Goal: Task Accomplishment & Management: Use online tool/utility

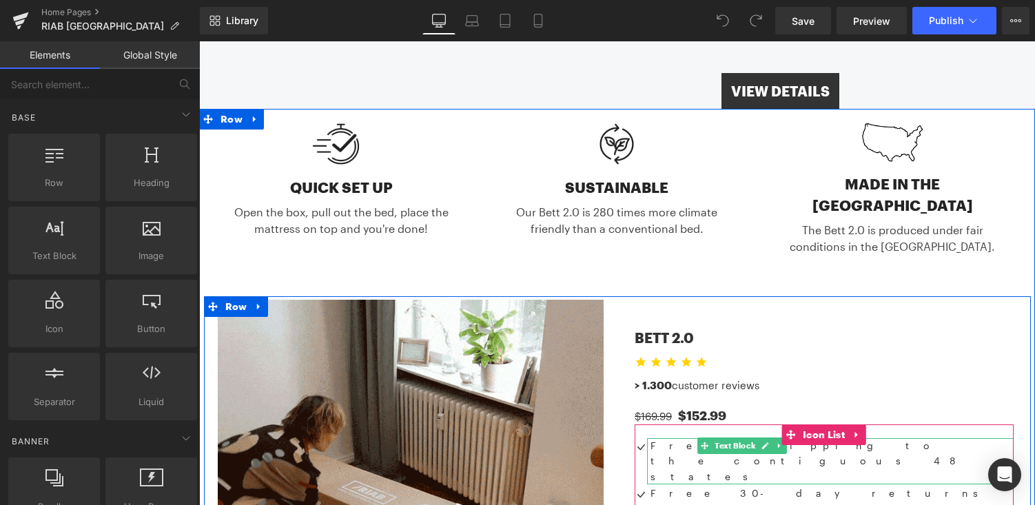
scroll to position [524, 0]
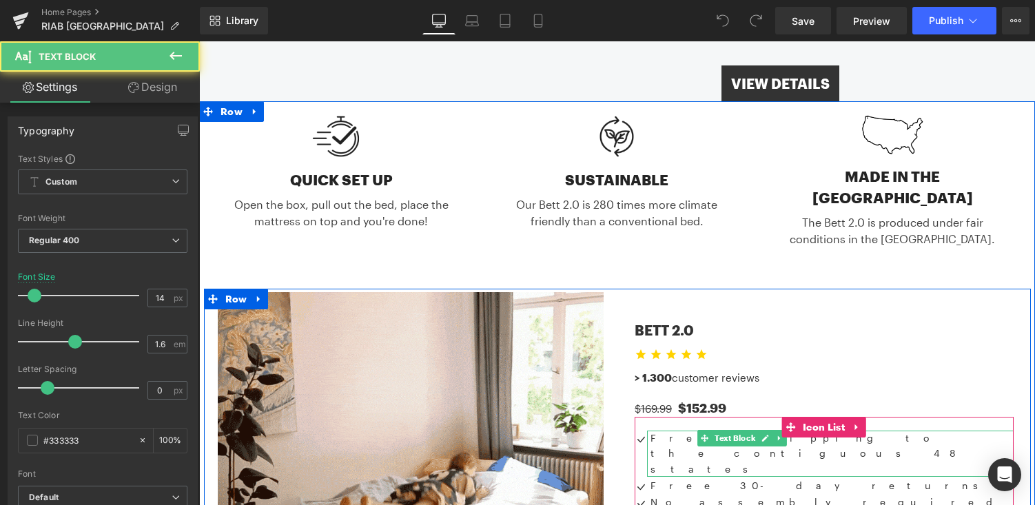
click at [674, 431] on p "Free shipping to the contiguous 48 states" at bounding box center [832, 454] width 363 height 46
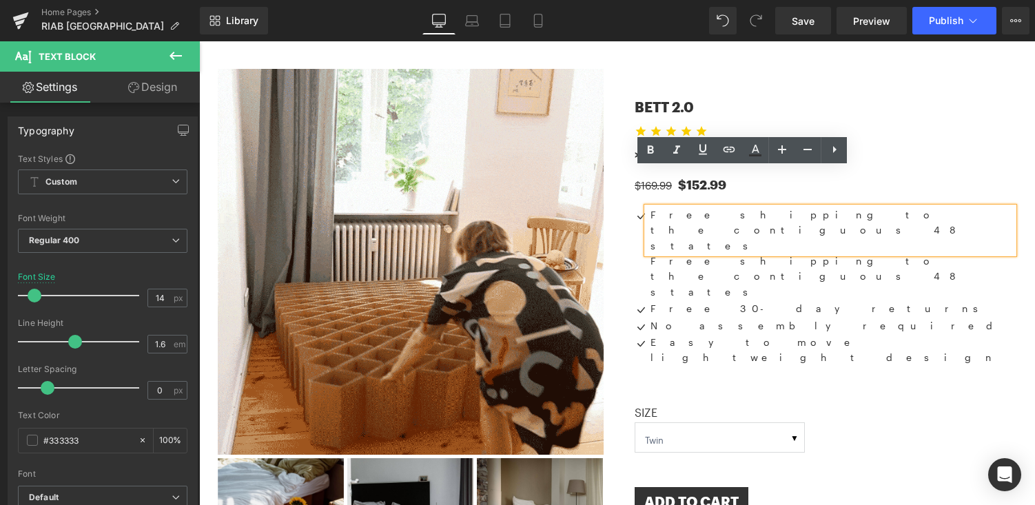
scroll to position [713, 0]
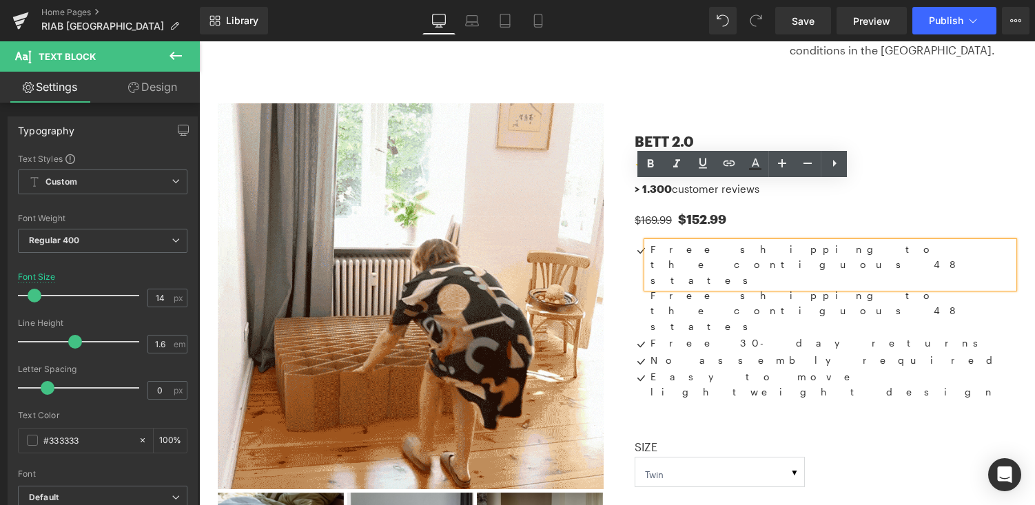
click at [717, 242] on p "Free shipping to the contiguous 48 states" at bounding box center [832, 265] width 363 height 46
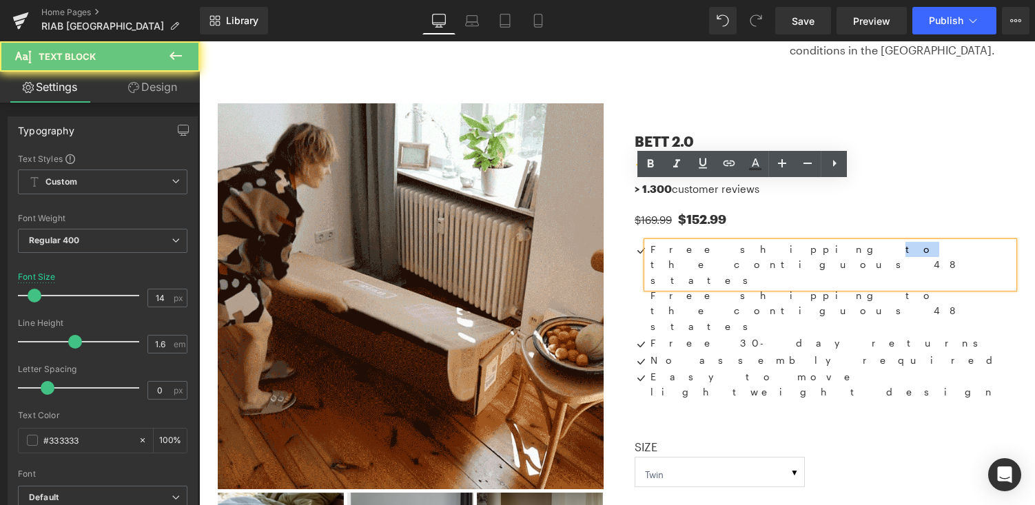
click at [717, 242] on p "Free shipping to the contiguous 48 states" at bounding box center [832, 265] width 363 height 46
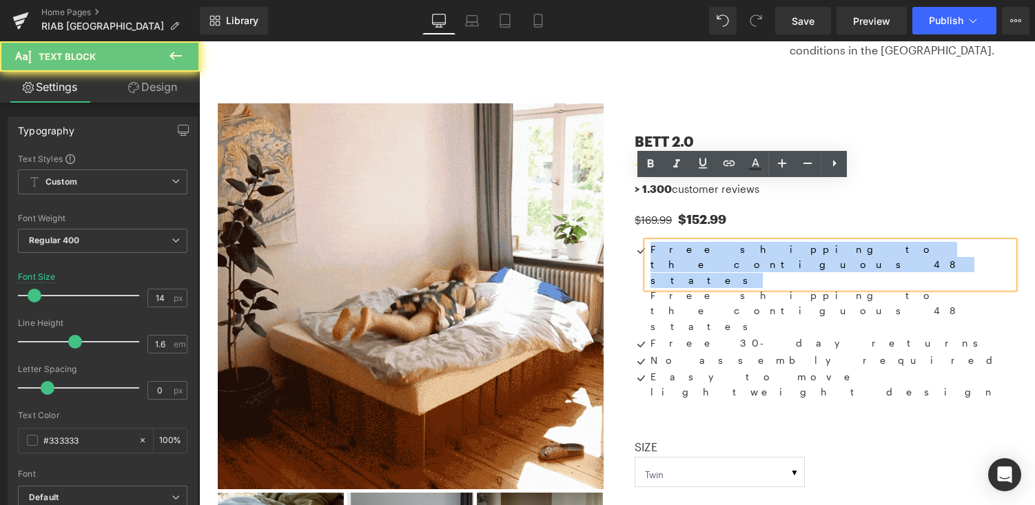
click at [717, 242] on p "Free shipping to the contiguous 48 states" at bounding box center [832, 265] width 363 height 46
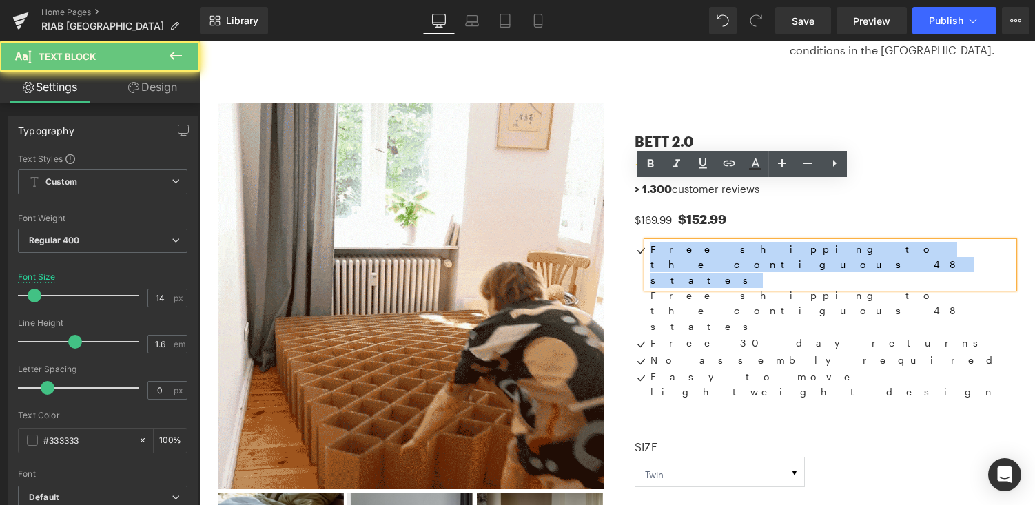
click at [717, 242] on p "Free shipping to the contiguous 48 states" at bounding box center [832, 265] width 363 height 46
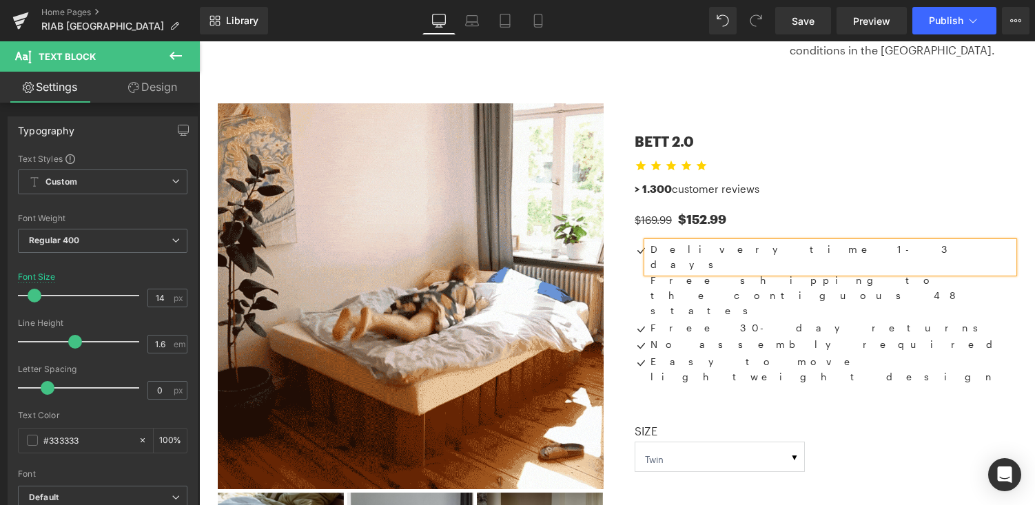
click at [729, 242] on p "Delivery time 1-3 days" at bounding box center [832, 257] width 363 height 31
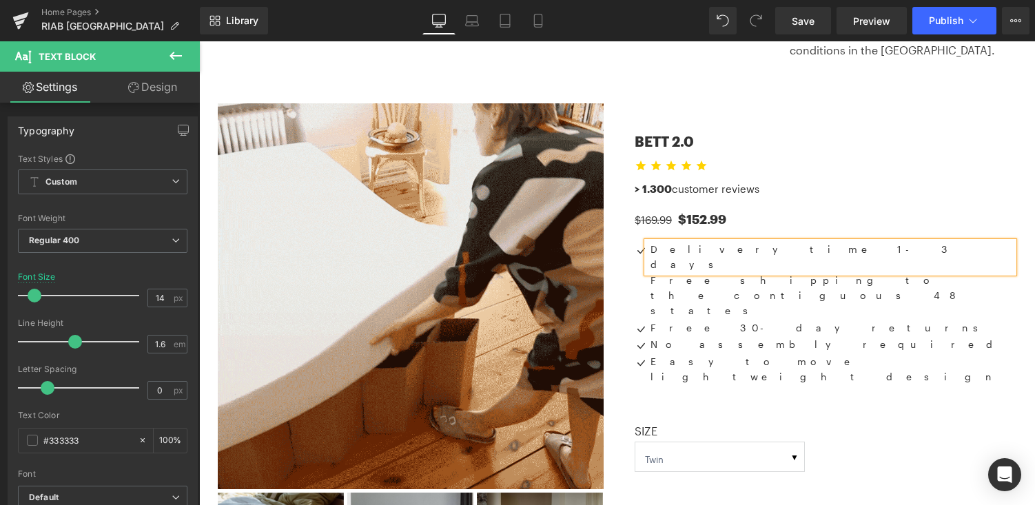
click at [992, 197] on div "$169.99 $152.99" at bounding box center [824, 212] width 379 height 31
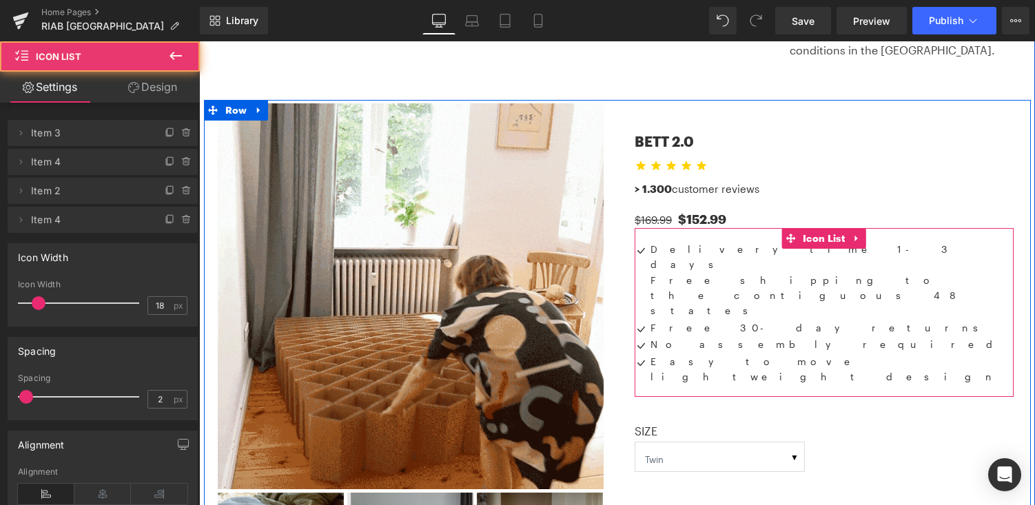
click at [643, 242] on div "Delivery time 1-3 days Text Block Free shipping to the contiguous 48 states Tex…" at bounding box center [824, 280] width 379 height 77
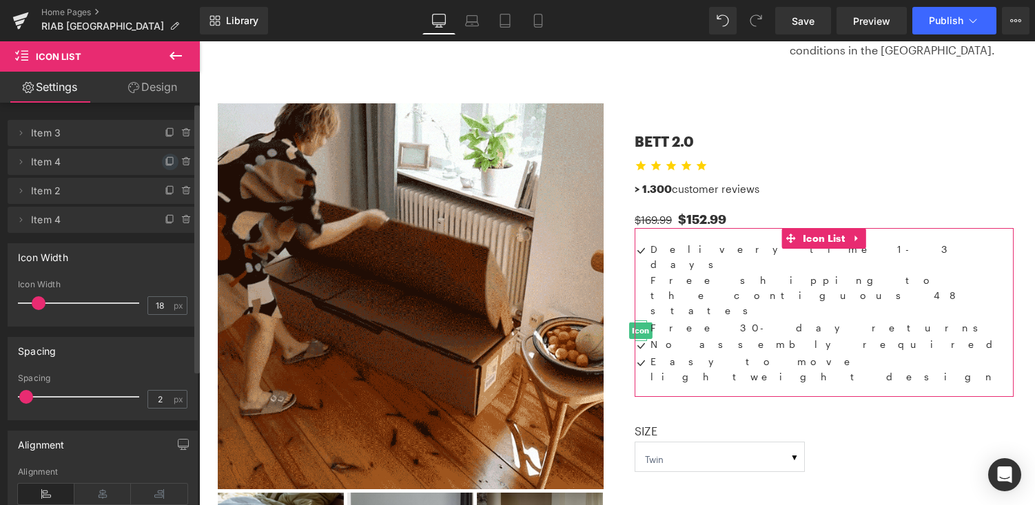
click at [165, 162] on icon at bounding box center [170, 161] width 11 height 11
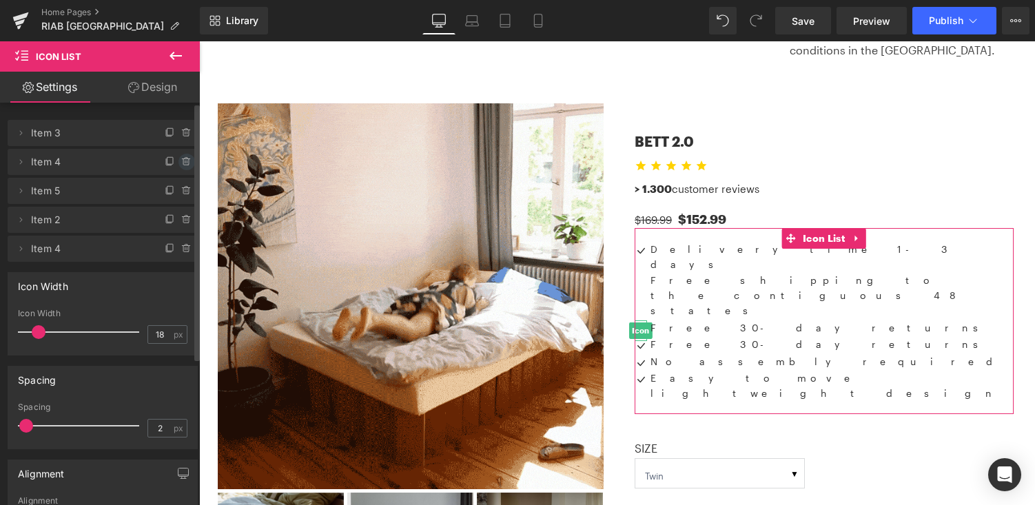
click at [185, 163] on icon at bounding box center [186, 161] width 11 height 11
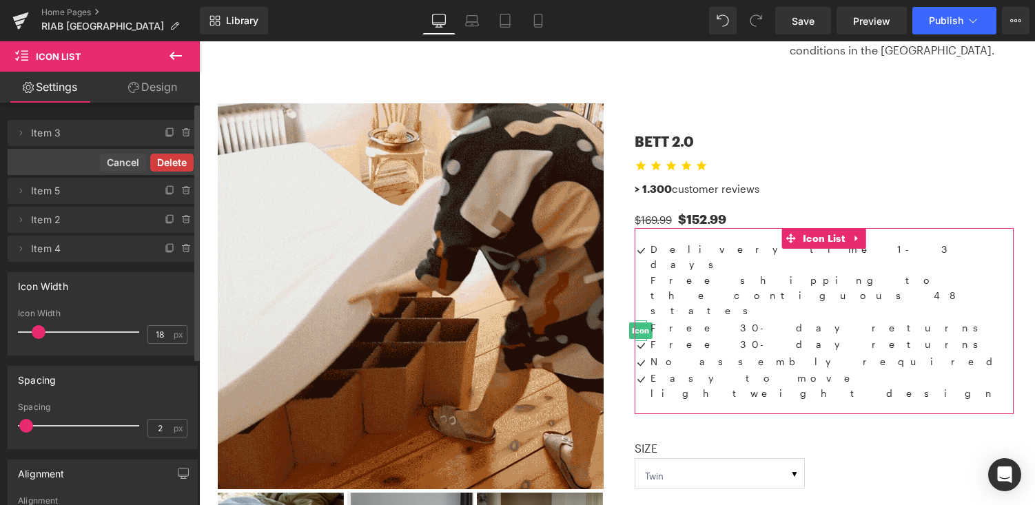
click at [176, 162] on button "Delete" at bounding box center [171, 163] width 43 height 18
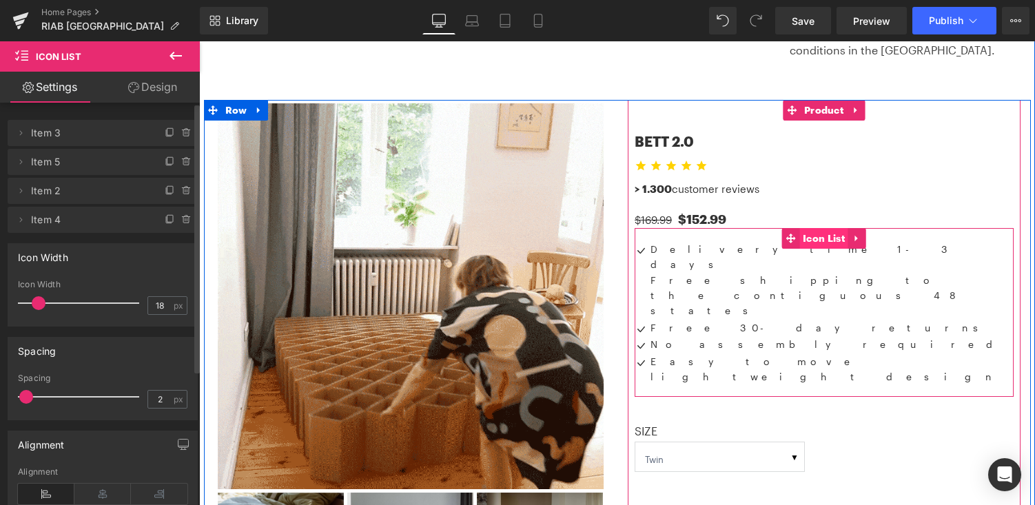
click at [824, 228] on span "Icon List" at bounding box center [824, 238] width 49 height 21
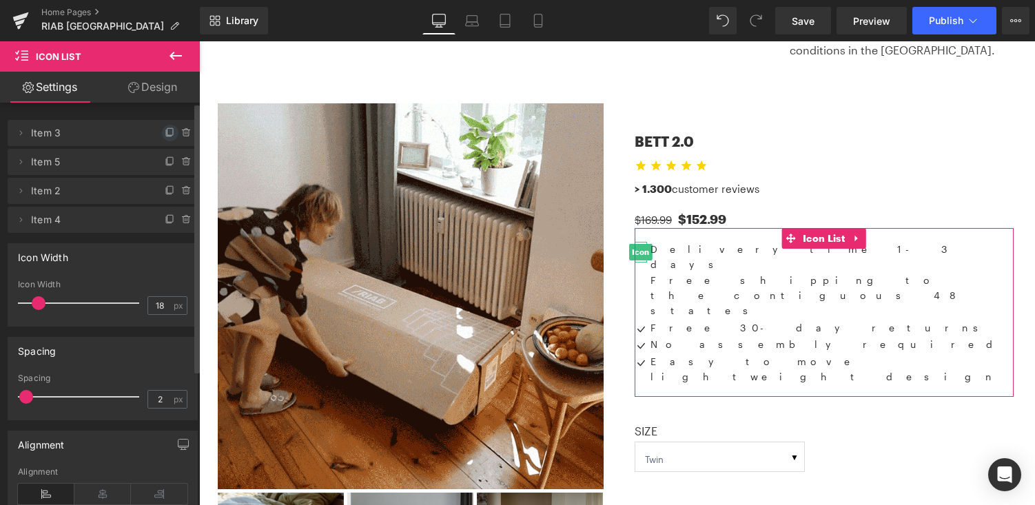
click at [165, 129] on icon at bounding box center [170, 133] width 11 height 11
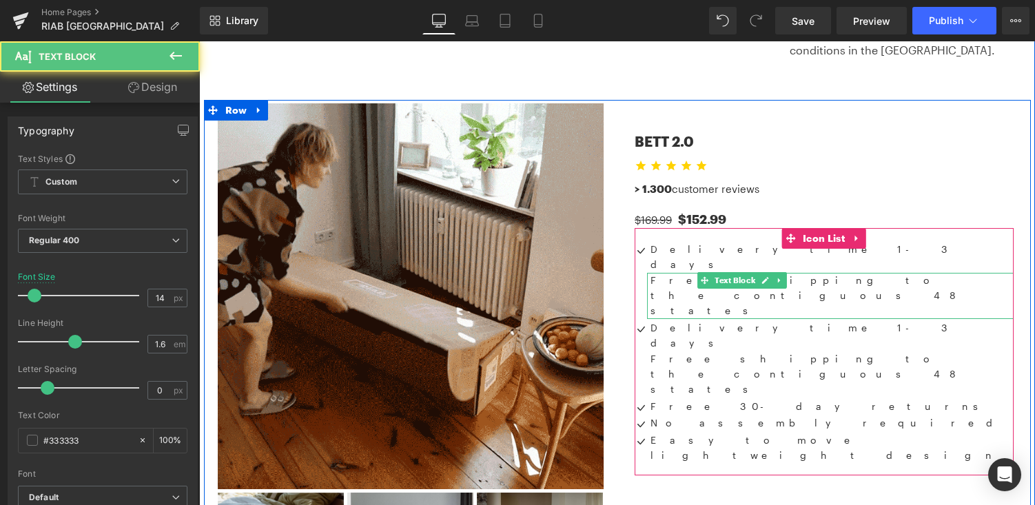
click at [674, 273] on p "Free shipping to the contiguous 48 states" at bounding box center [832, 296] width 363 height 46
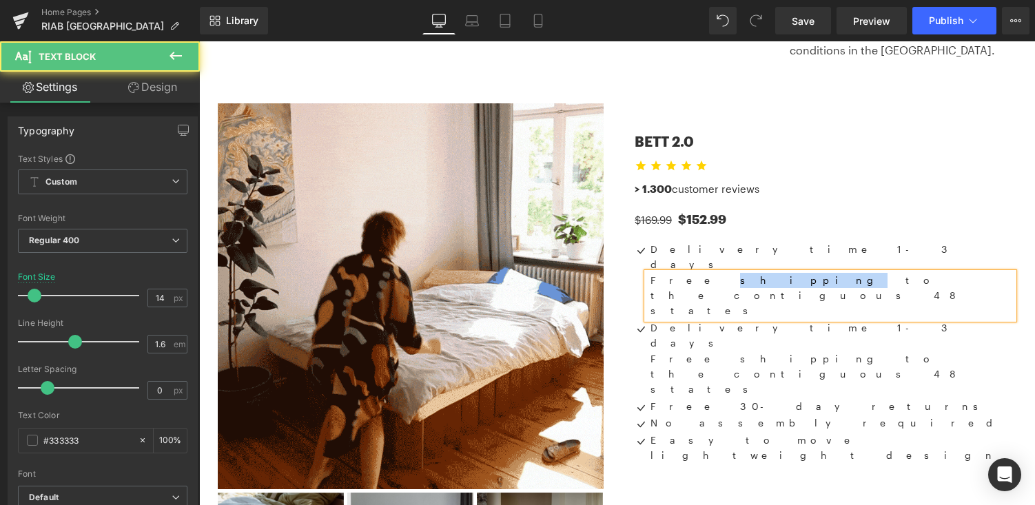
click at [674, 273] on p "Free shipping to the contiguous 48 states" at bounding box center [832, 296] width 363 height 46
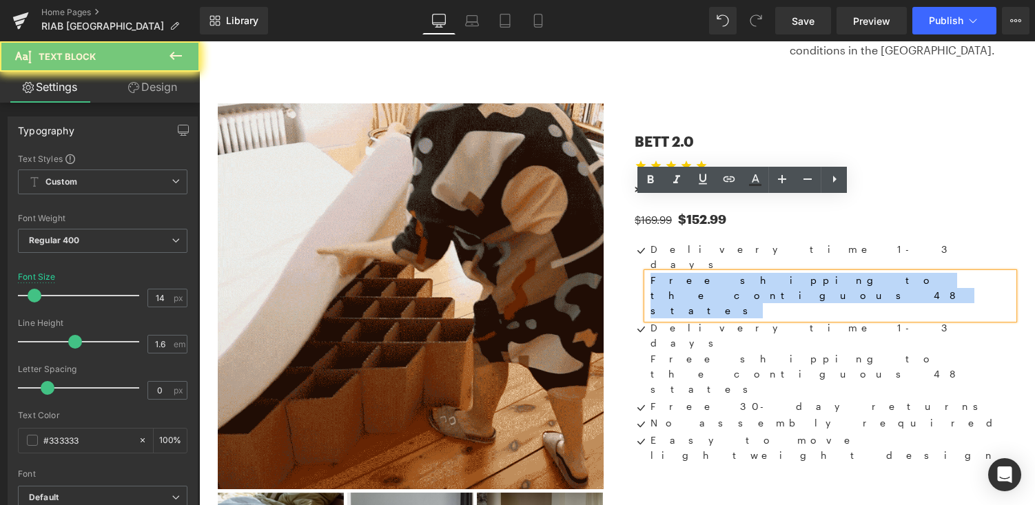
click at [674, 273] on p "Free shipping to the contiguous 48 states" at bounding box center [832, 296] width 363 height 46
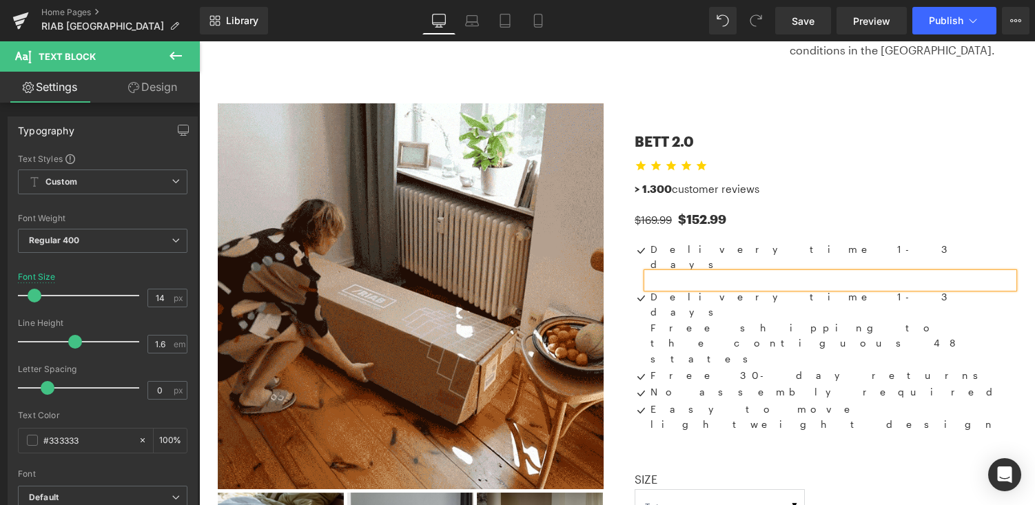
click at [910, 242] on div "Icon Delivery time 1-3 days Text Block Text Block Icon Delivery time 1-3 days T…" at bounding box center [824, 339] width 379 height 195
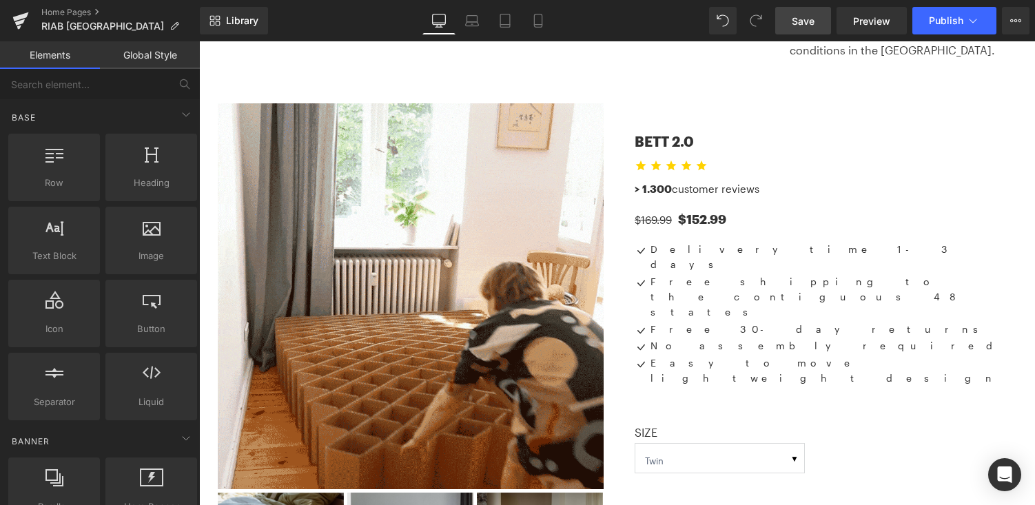
click at [825, 21] on link "Save" at bounding box center [804, 21] width 56 height 28
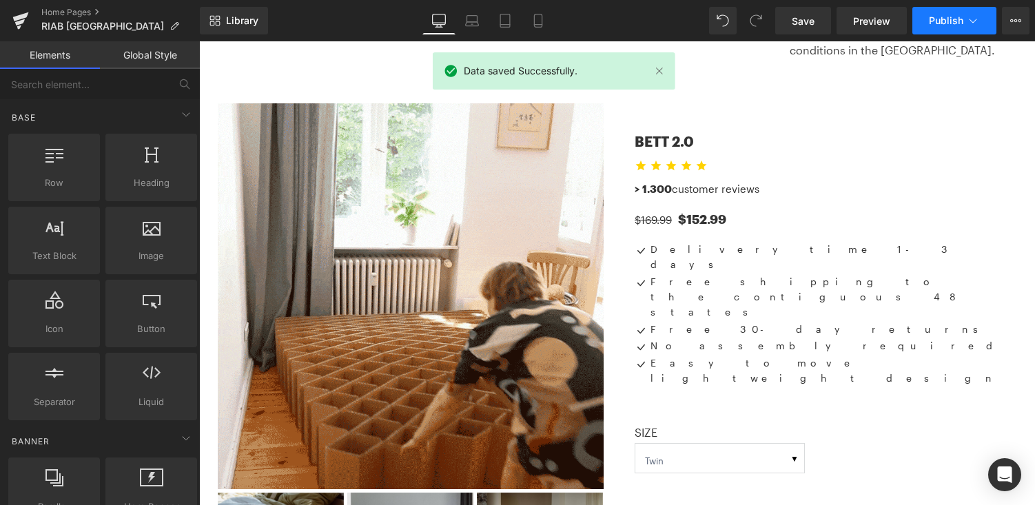
click at [946, 24] on span "Publish" at bounding box center [946, 20] width 34 height 11
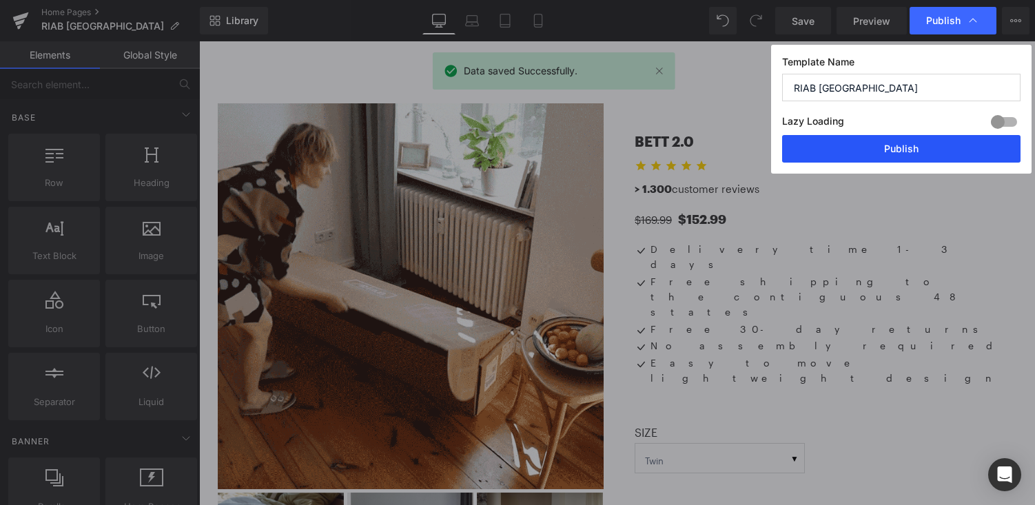
click at [922, 151] on button "Publish" at bounding box center [901, 149] width 239 height 28
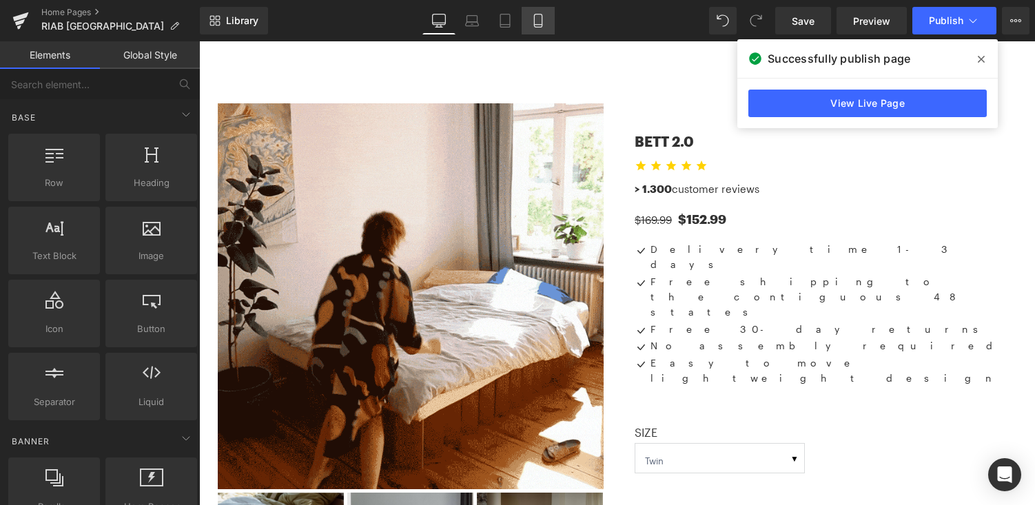
click at [546, 27] on link "Mobile" at bounding box center [538, 21] width 33 height 28
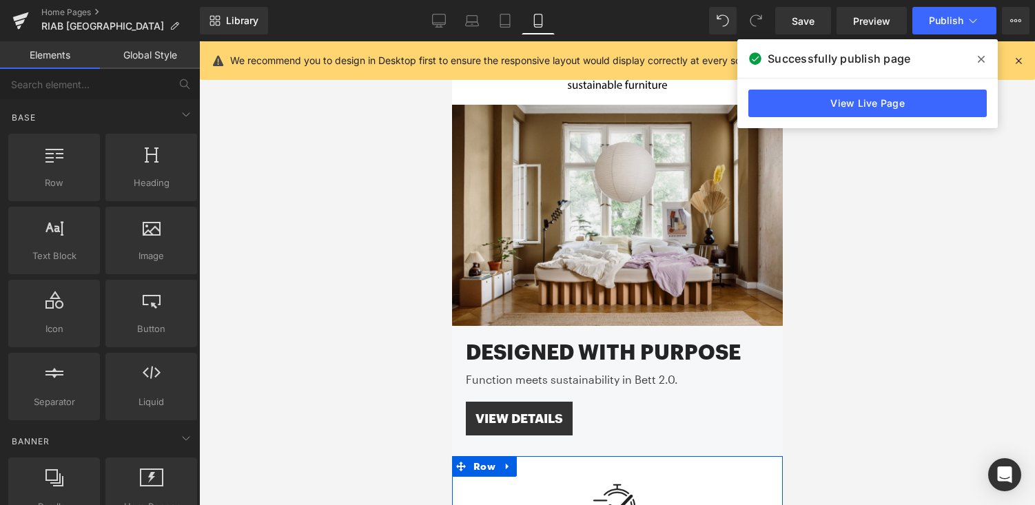
scroll to position [0, 0]
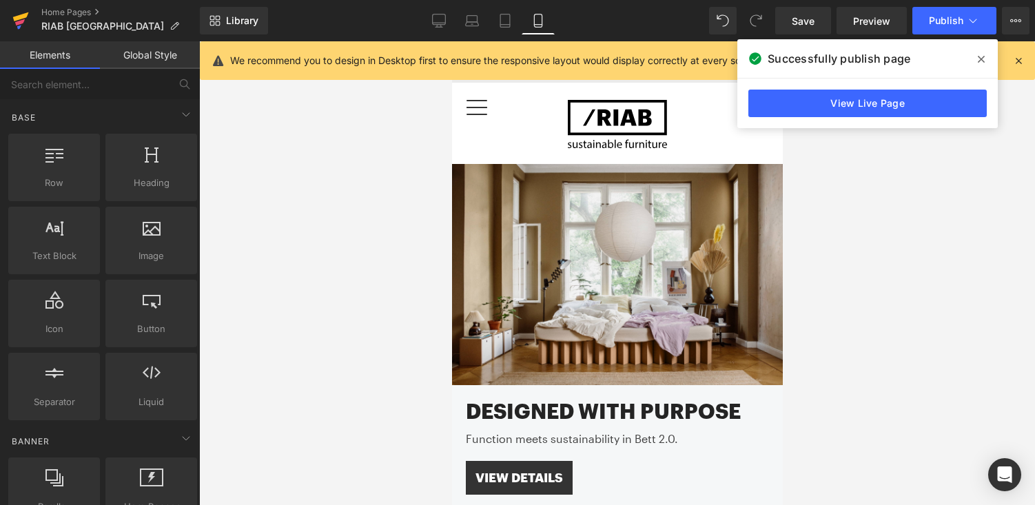
click at [19, 11] on icon at bounding box center [20, 20] width 17 height 34
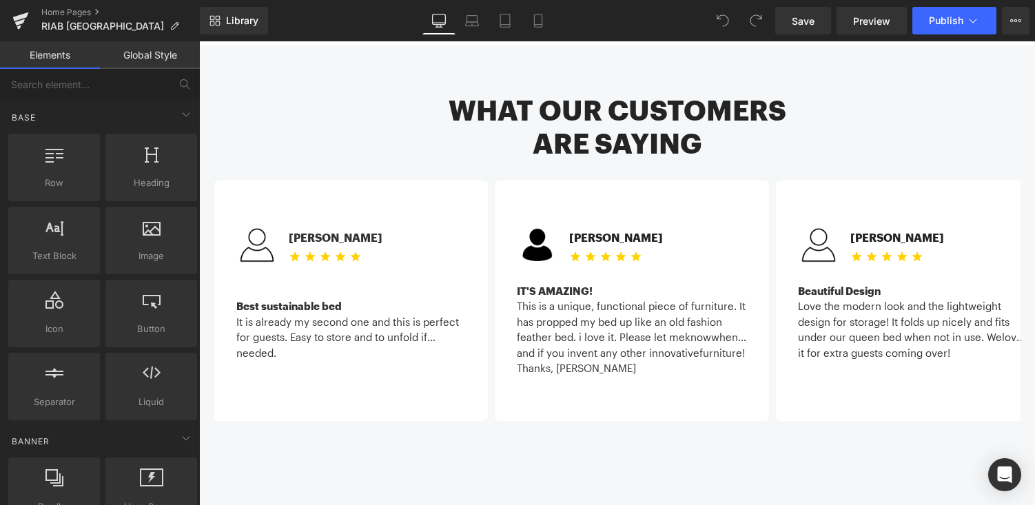
scroll to position [1556, 0]
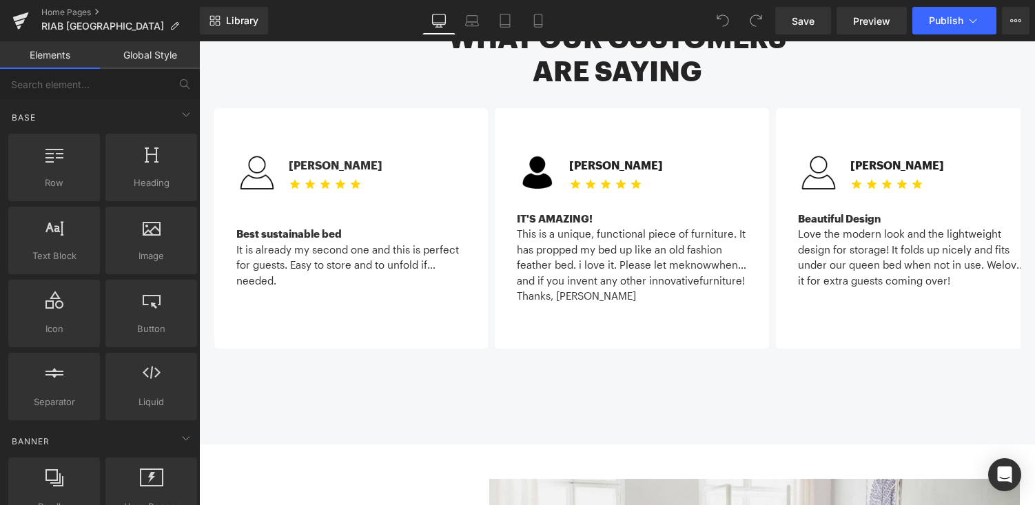
click at [341, 200] on div "Best sustainable bed It is already my second one and this is perfect for guests…" at bounding box center [351, 264] width 230 height 128
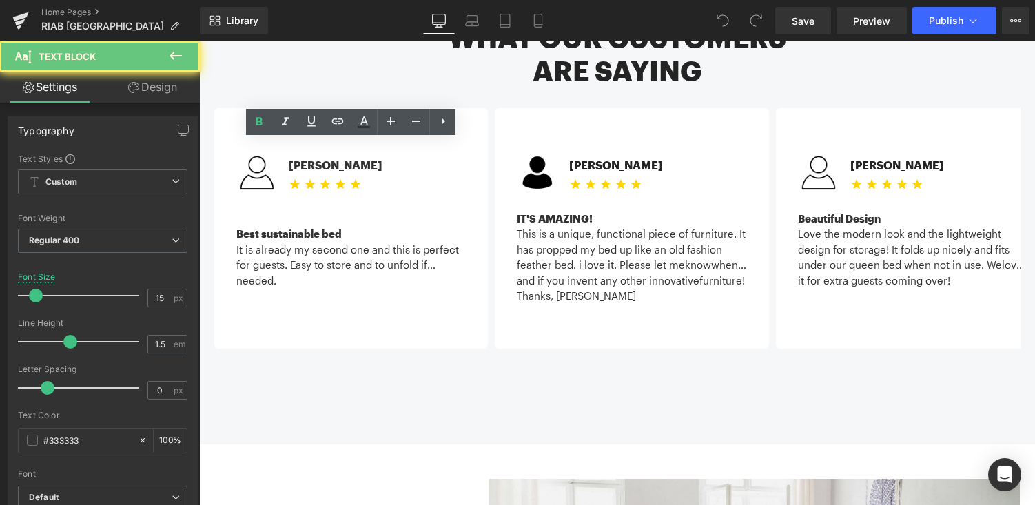
click at [331, 211] on div at bounding box center [351, 219] width 230 height 16
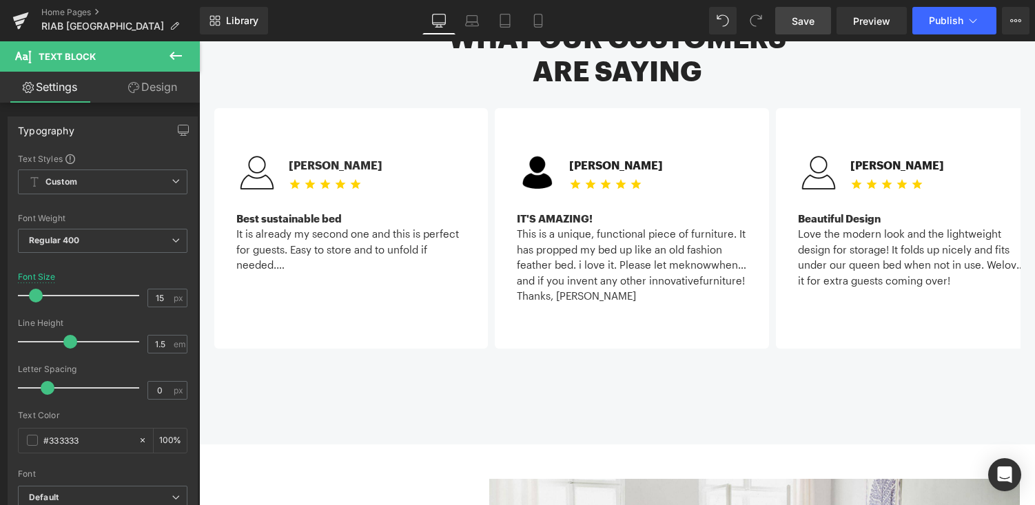
click at [811, 23] on span "Save" at bounding box center [803, 21] width 23 height 14
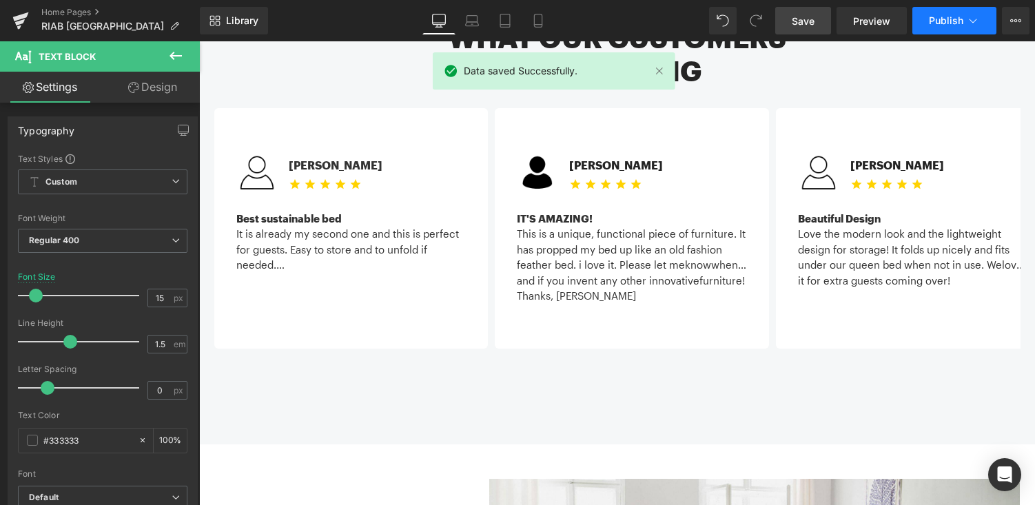
click at [950, 26] on button "Publish" at bounding box center [955, 21] width 84 height 28
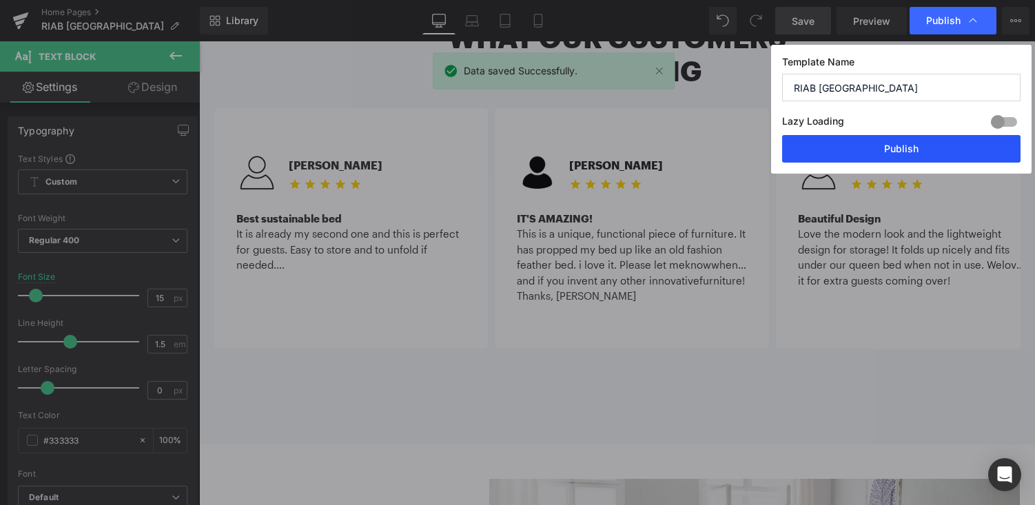
click at [922, 149] on button "Publish" at bounding box center [901, 149] width 239 height 28
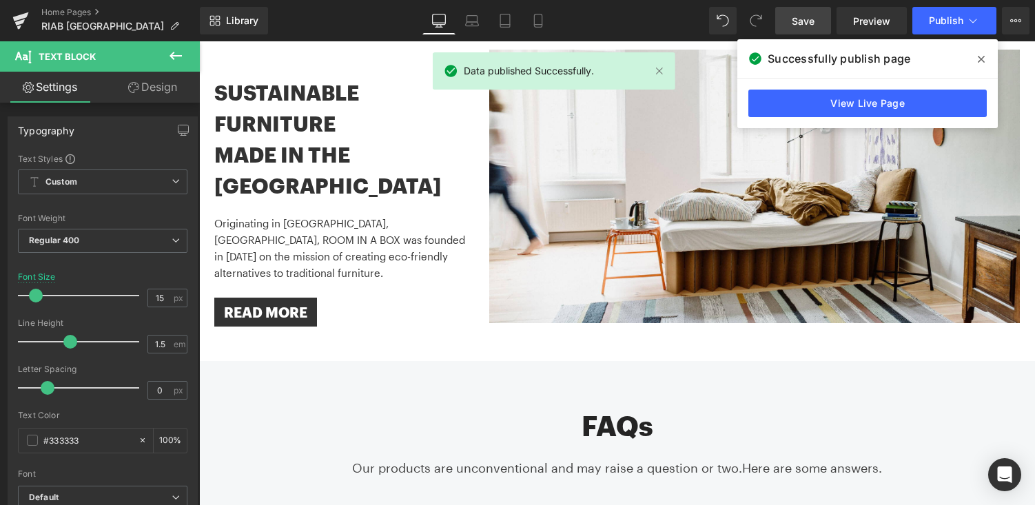
scroll to position [2088, 0]
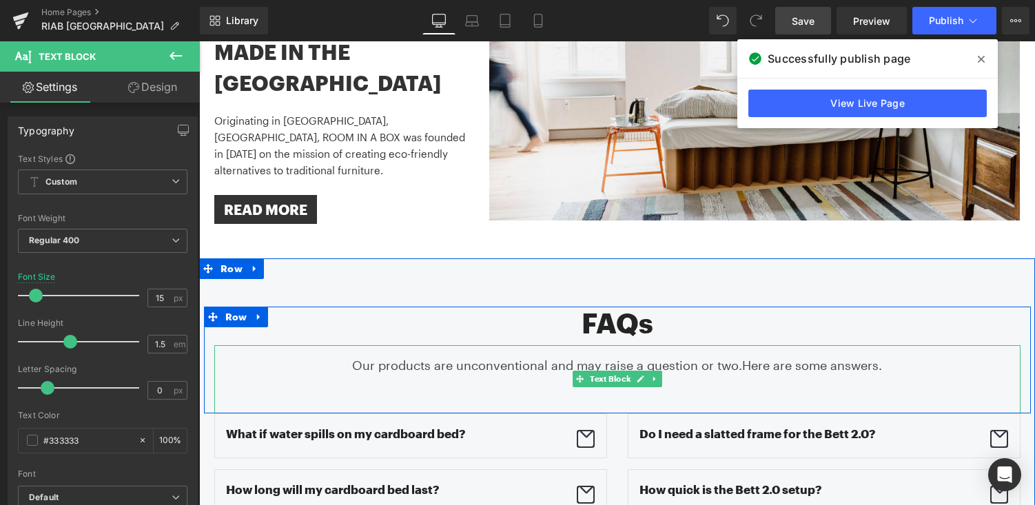
click at [589, 356] on p "Our products are unconventional and may raise a question or two. Here are some …" at bounding box center [617, 365] width 807 height 19
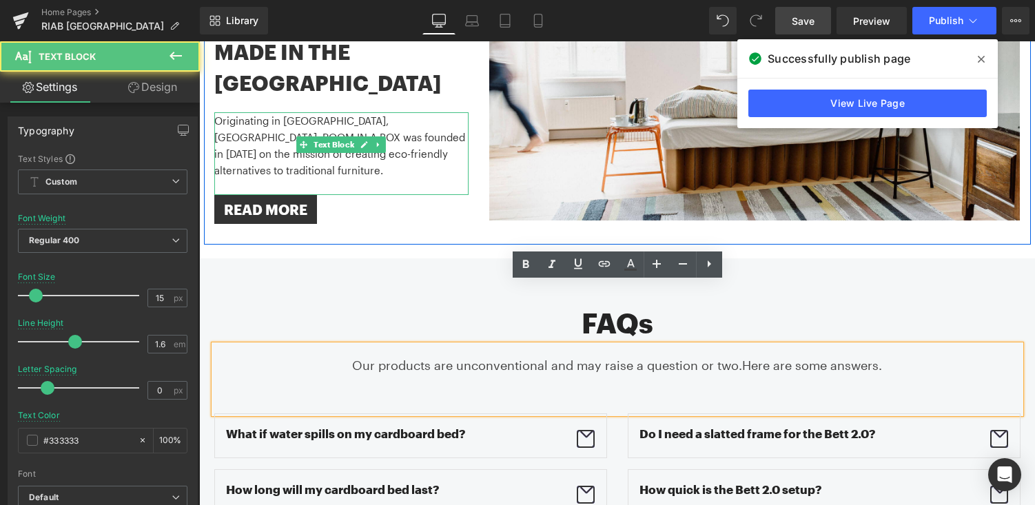
click at [372, 112] on p "Originating in [GEOGRAPHIC_DATA], [GEOGRAPHIC_DATA], ROOM IN A BOX was founded …" at bounding box center [341, 145] width 255 height 66
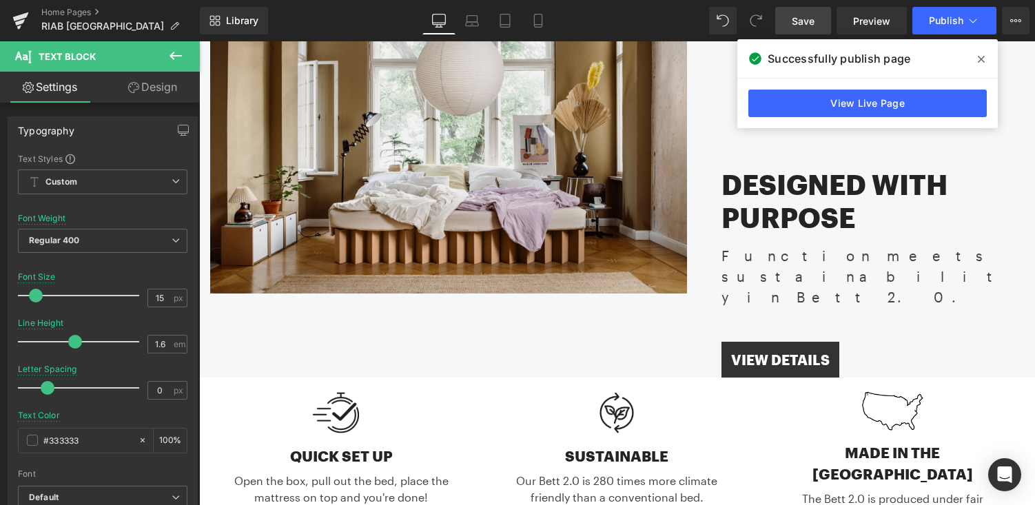
scroll to position [195, 0]
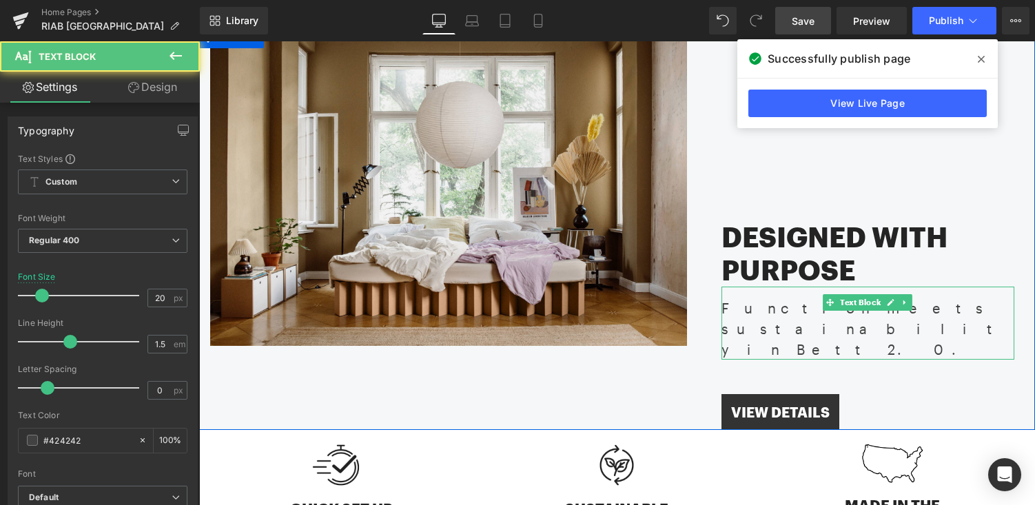
click at [752, 310] on div "Function meets sustainability in Bett 2.0." at bounding box center [868, 323] width 293 height 73
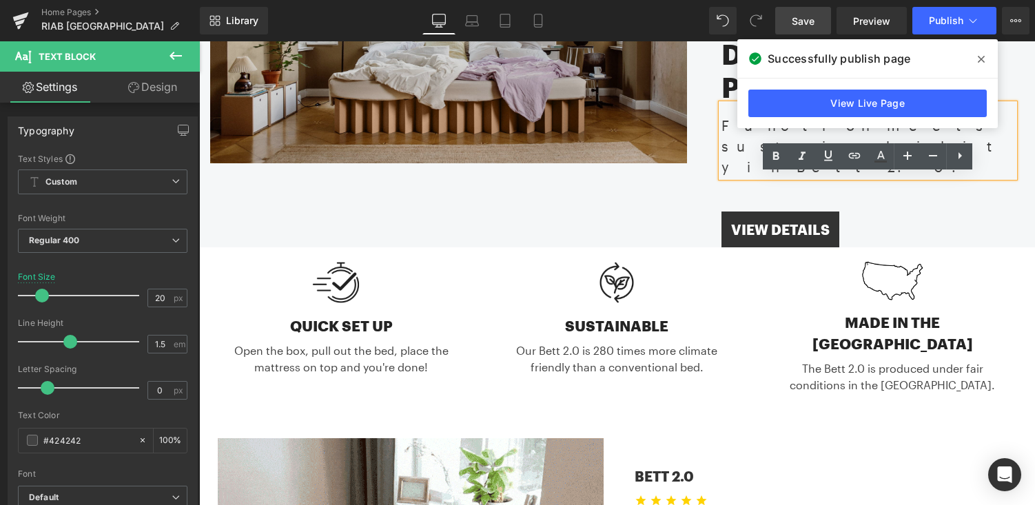
scroll to position [464, 0]
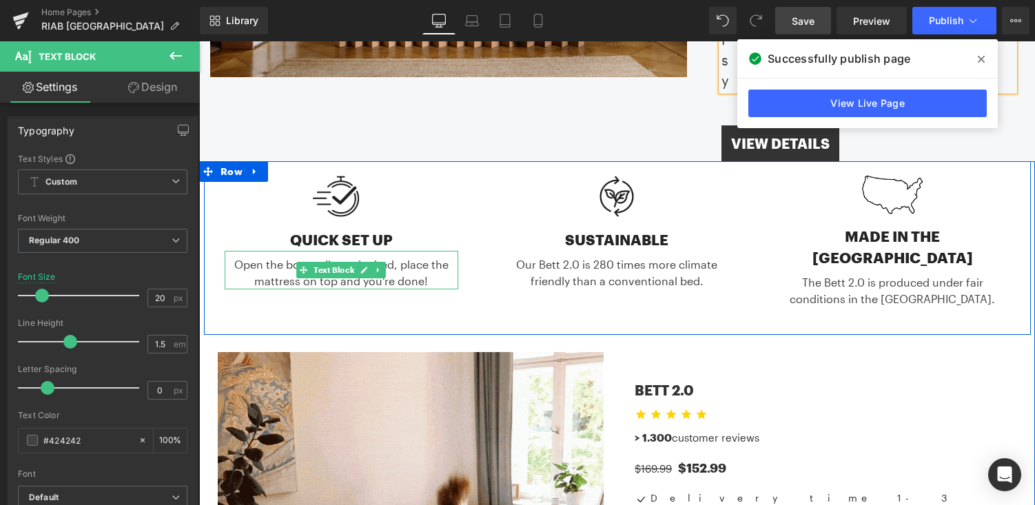
click at [265, 251] on div "Open the box, pull out the bed, place the mattress on top and you're done!" at bounding box center [342, 270] width 234 height 39
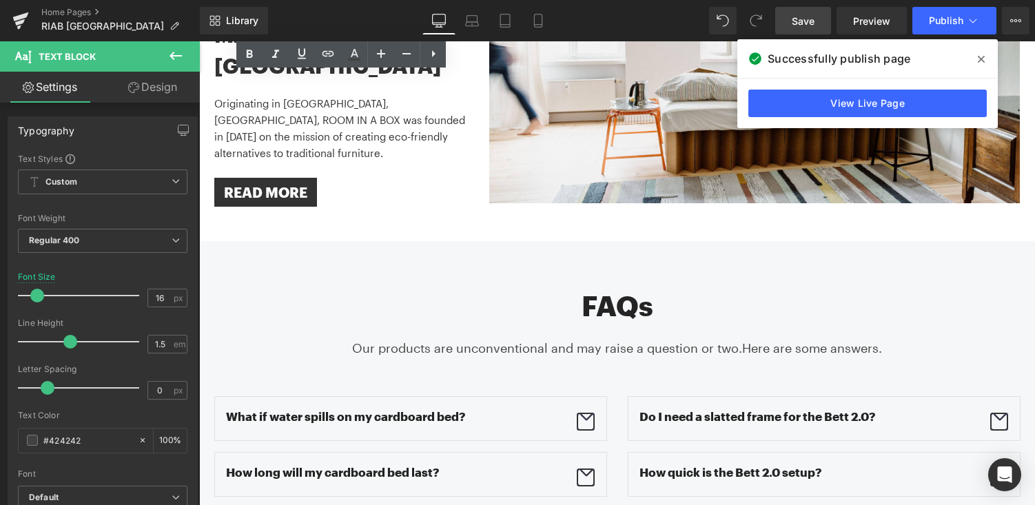
scroll to position [2032, 0]
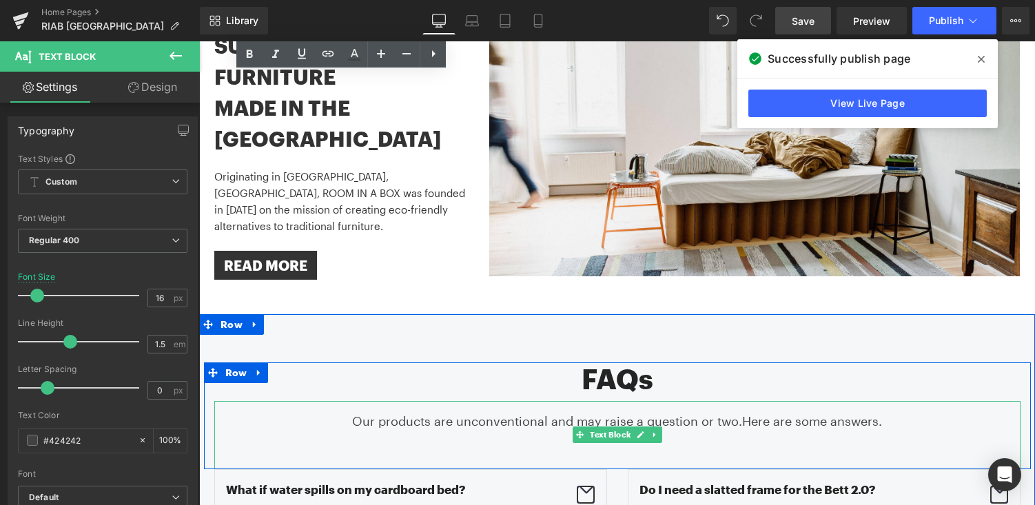
click at [507, 412] on p "Our products are unconventional and may raise a question or two. Here are some …" at bounding box center [617, 421] width 807 height 19
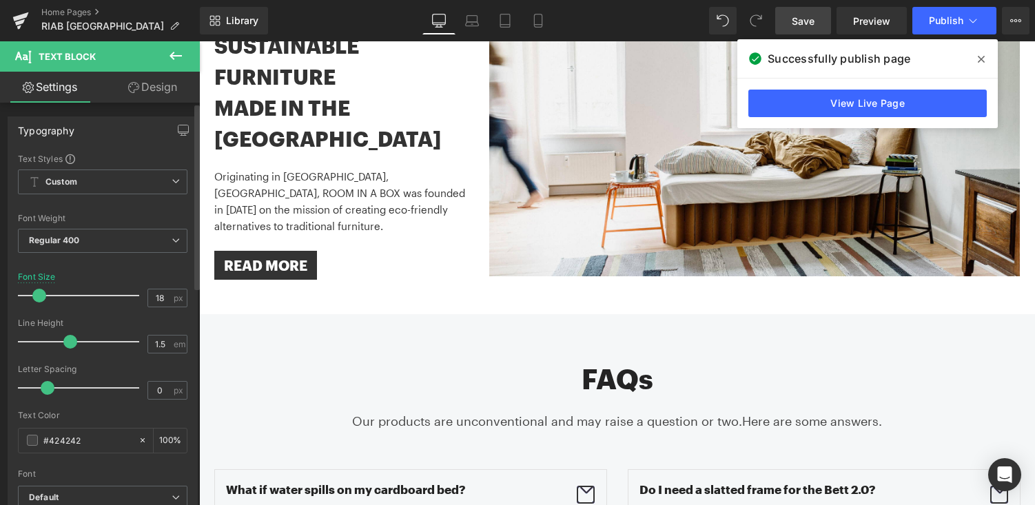
click at [36, 296] on span at bounding box center [39, 296] width 14 height 14
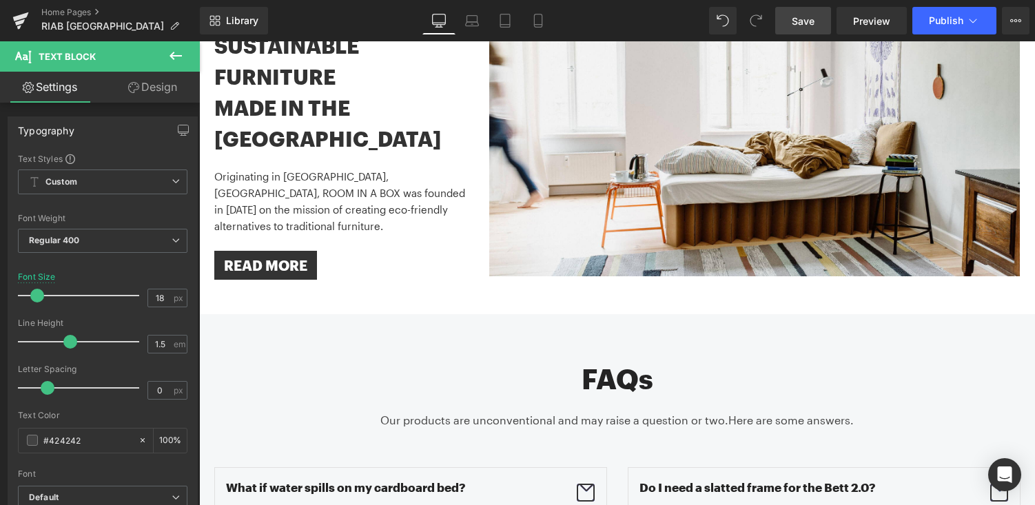
click at [827, 32] on link "Save" at bounding box center [804, 21] width 56 height 28
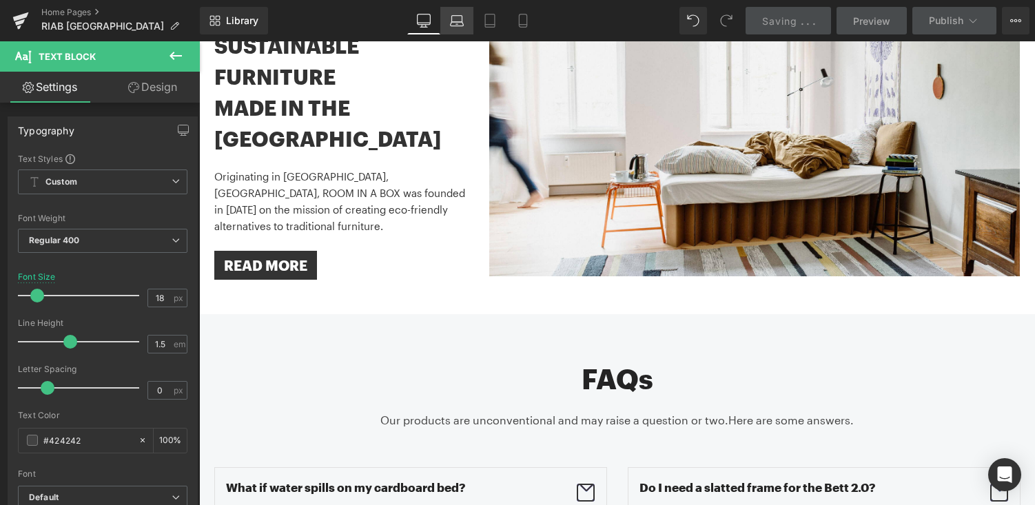
click at [454, 23] on icon at bounding box center [457, 21] width 14 height 14
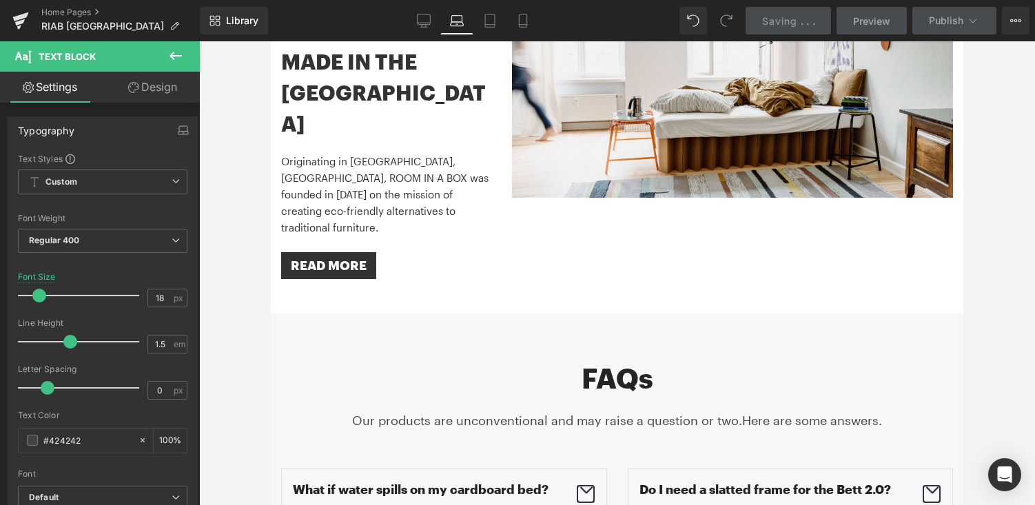
scroll to position [1815, 0]
click at [533, 411] on p "Our products are unconventional and may raise a question or two. Here are some …" at bounding box center [617, 420] width 672 height 19
click at [39, 299] on span at bounding box center [39, 296] width 14 height 14
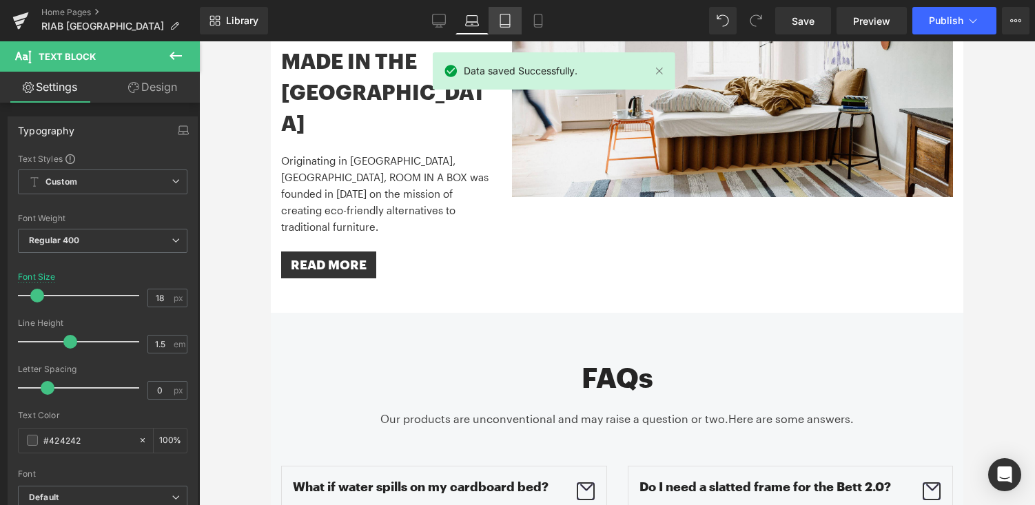
click at [503, 14] on icon at bounding box center [506, 20] width 10 height 13
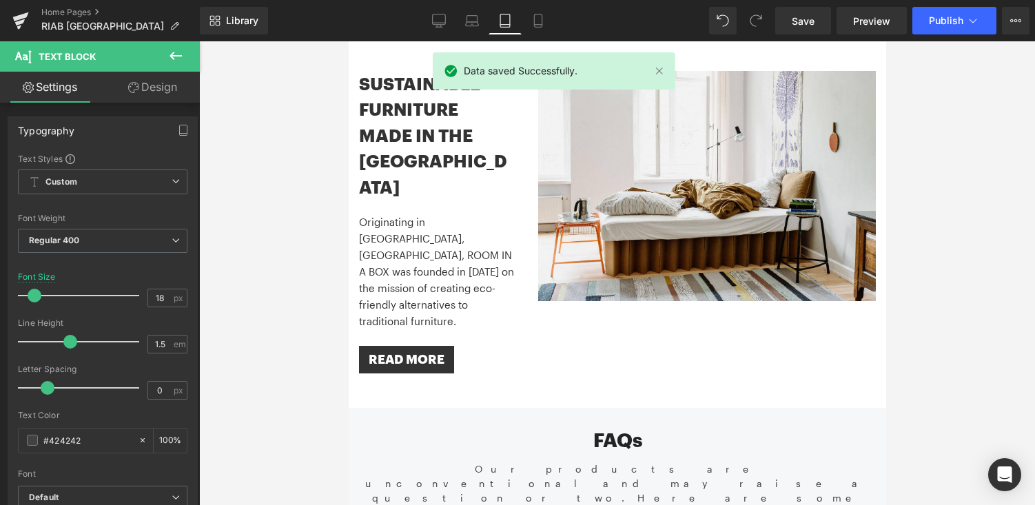
scroll to position [1497, 0]
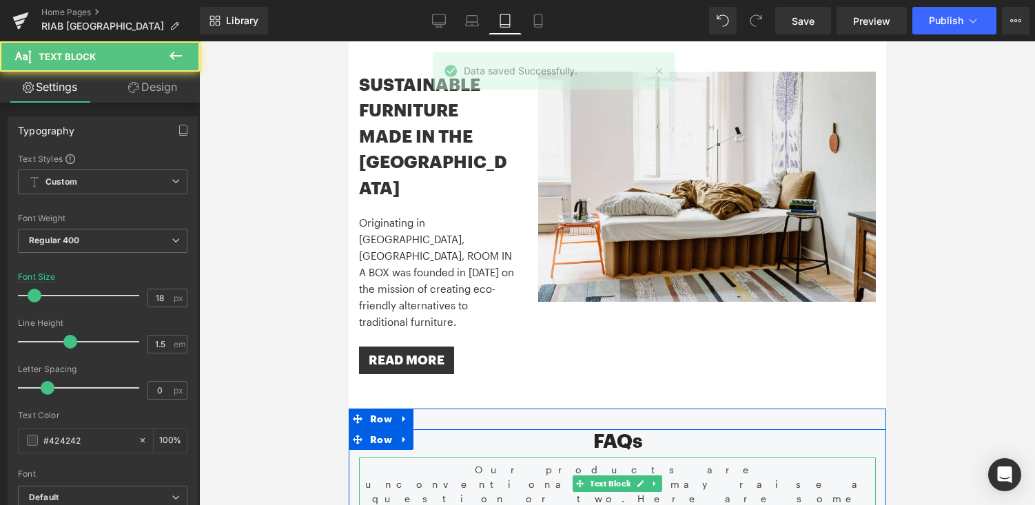
click at [546, 463] on p "Our products are unconventional and may raise a question or two. Here are some …" at bounding box center [616, 492] width 517 height 58
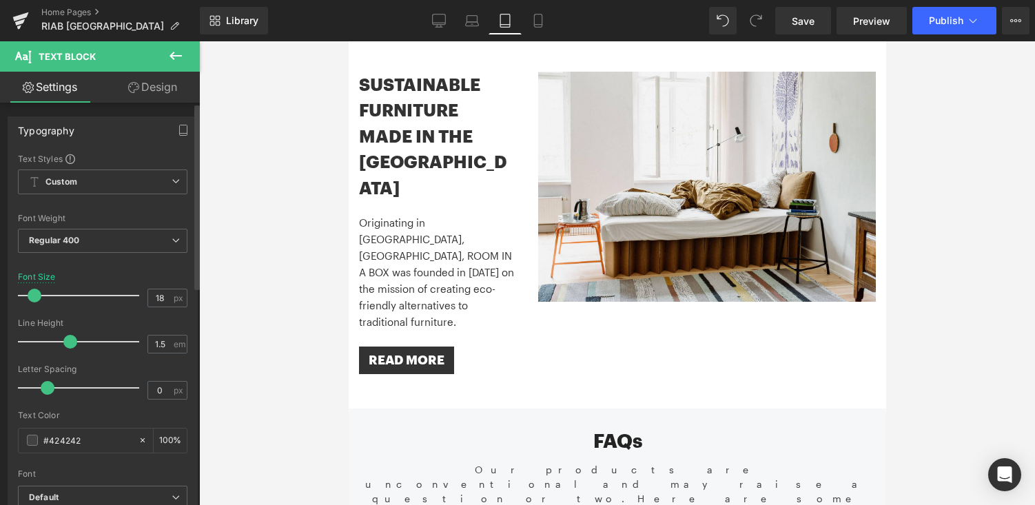
click at [31, 301] on span at bounding box center [35, 296] width 14 height 14
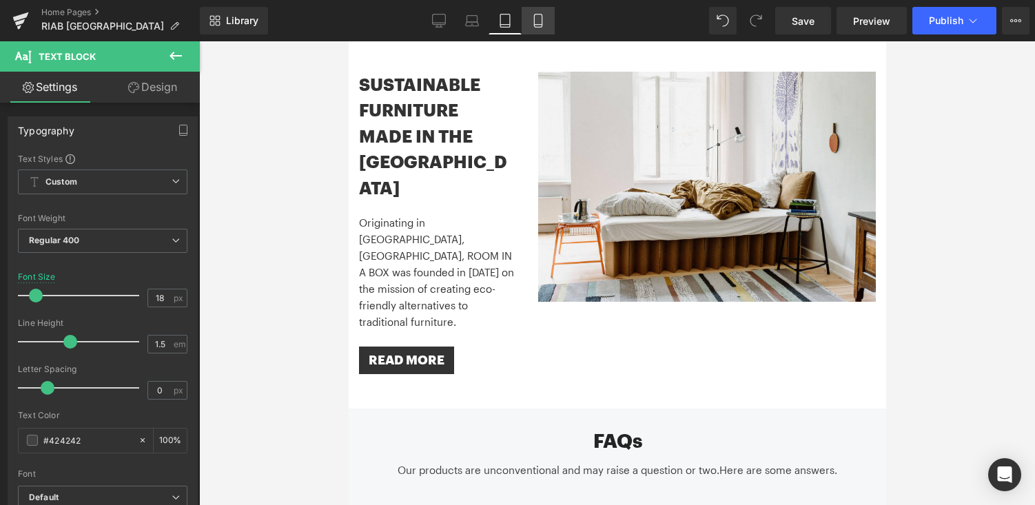
click at [542, 12] on link "Mobile" at bounding box center [538, 21] width 33 height 28
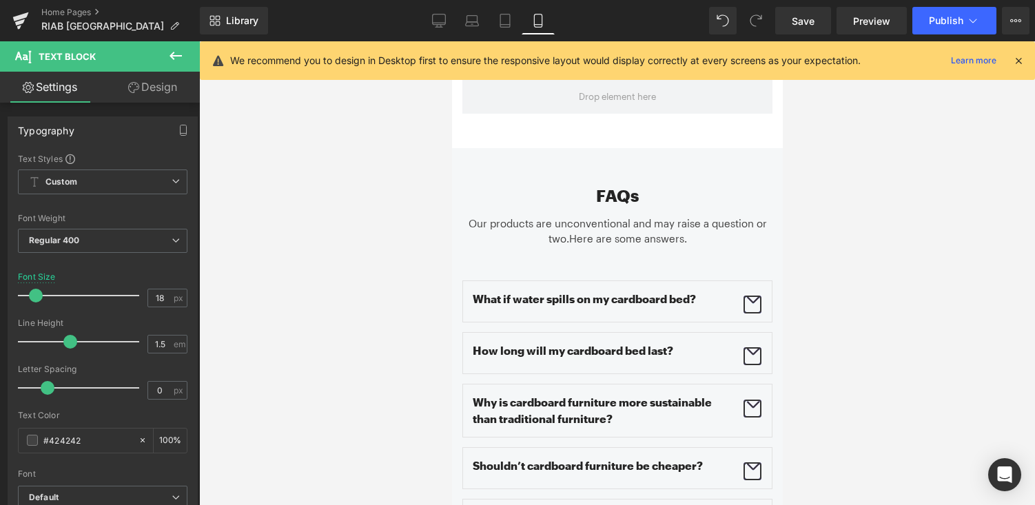
scroll to position [2431, 0]
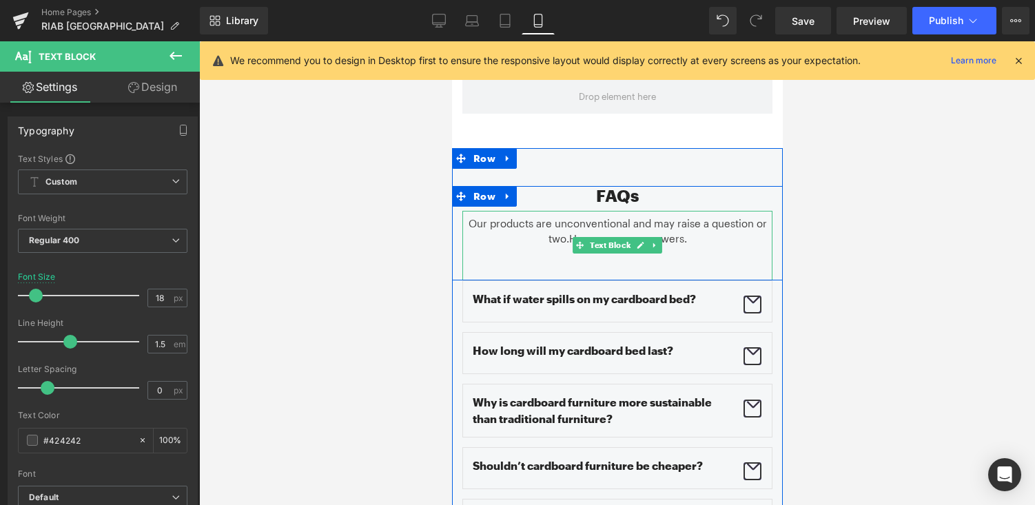
click at [565, 220] on p "Our products are unconventional and may raise a question or two. Here are some …" at bounding box center [617, 231] width 310 height 31
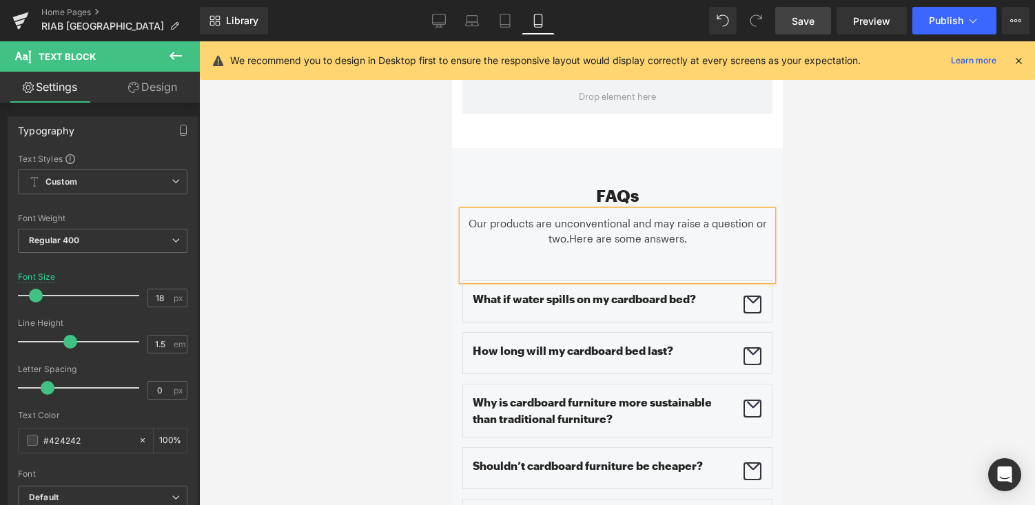
click at [783, 17] on link "Save" at bounding box center [804, 21] width 56 height 28
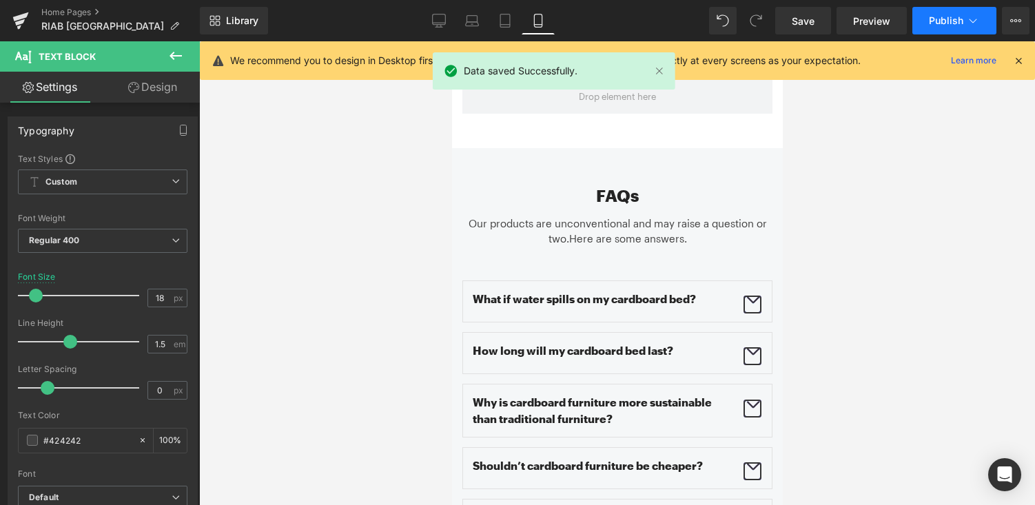
click at [947, 14] on button "Publish" at bounding box center [955, 21] width 84 height 28
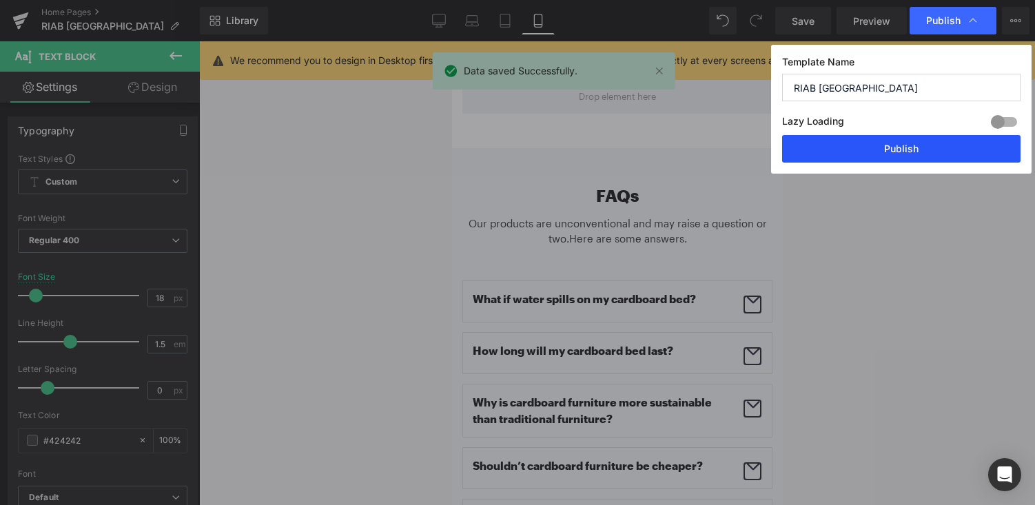
click at [931, 141] on button "Publish" at bounding box center [901, 149] width 239 height 28
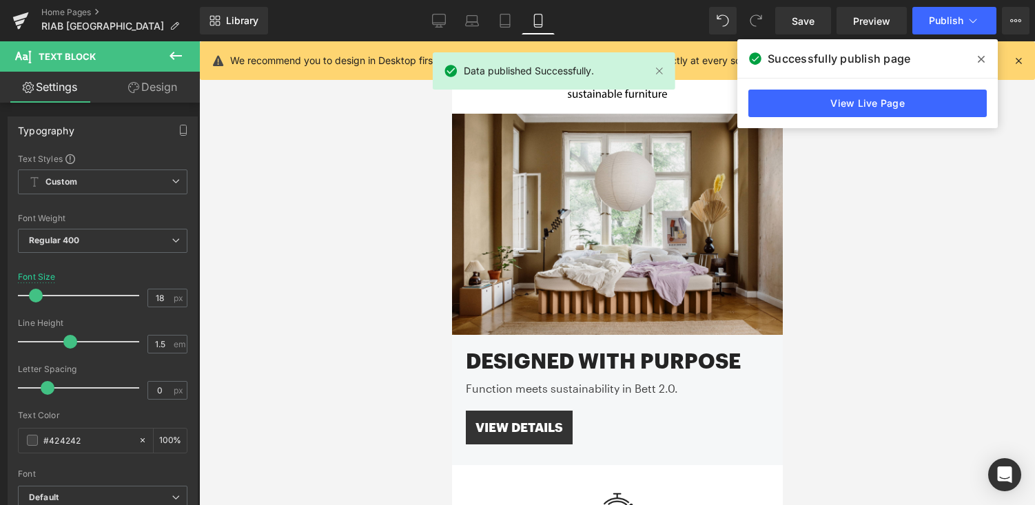
scroll to position [0, 0]
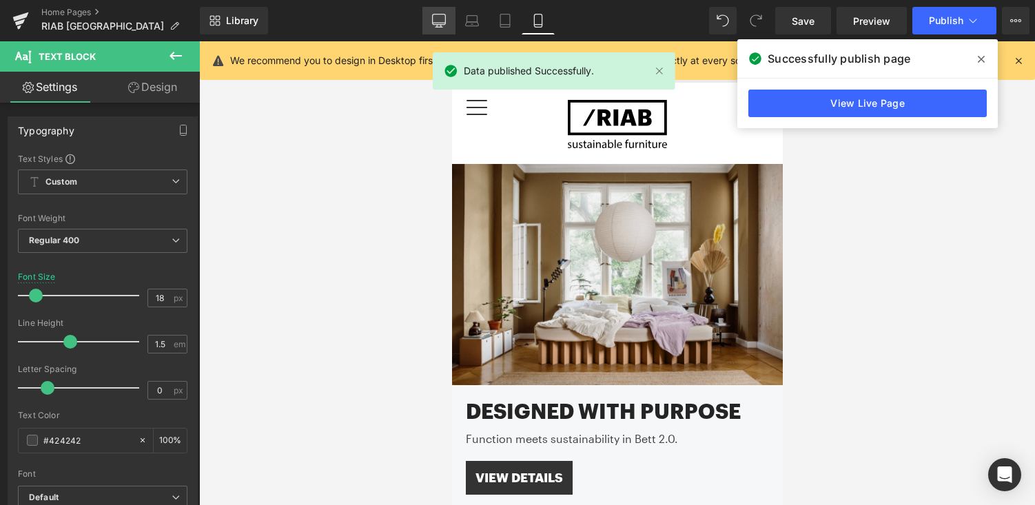
click at [445, 17] on icon at bounding box center [439, 21] width 14 height 14
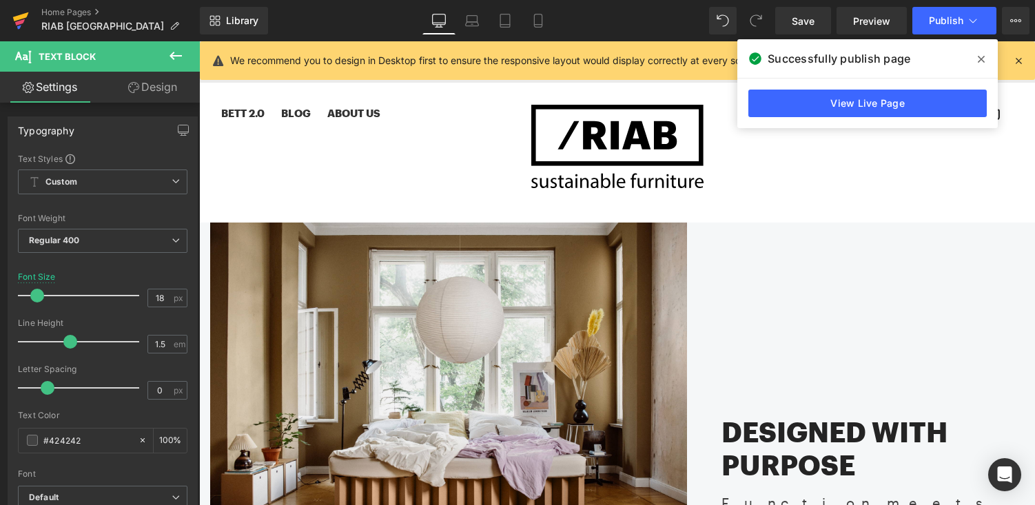
click at [16, 22] on icon at bounding box center [20, 22] width 10 height 6
